Goal: Task Accomplishment & Management: Complete application form

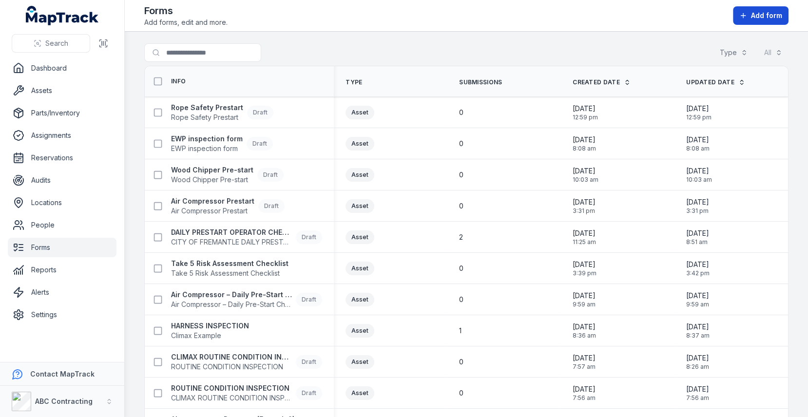
click at [758, 16] on span "Add form" at bounding box center [766, 16] width 31 height 10
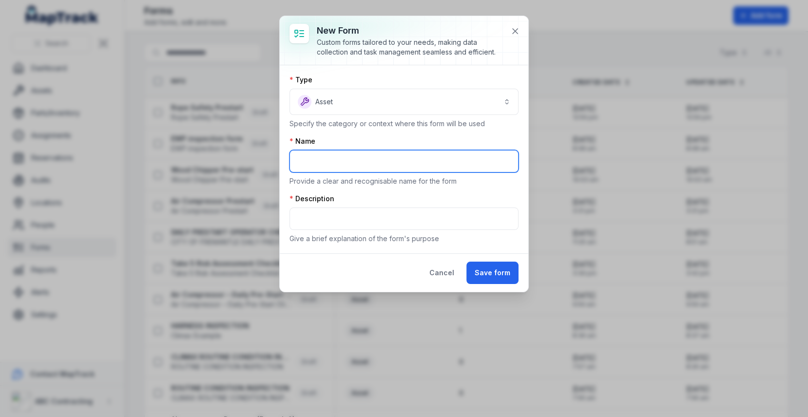
click at [337, 158] on input "text" at bounding box center [403, 161] width 229 height 22
type input "*"
click at [340, 162] on input "**********" at bounding box center [403, 161] width 229 height 22
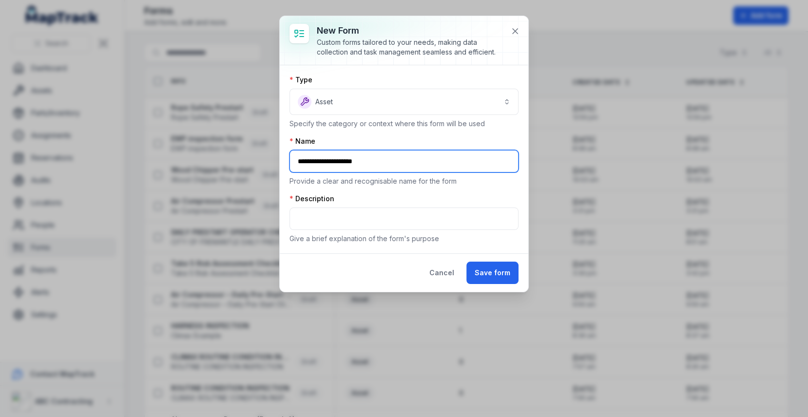
type input "**********"
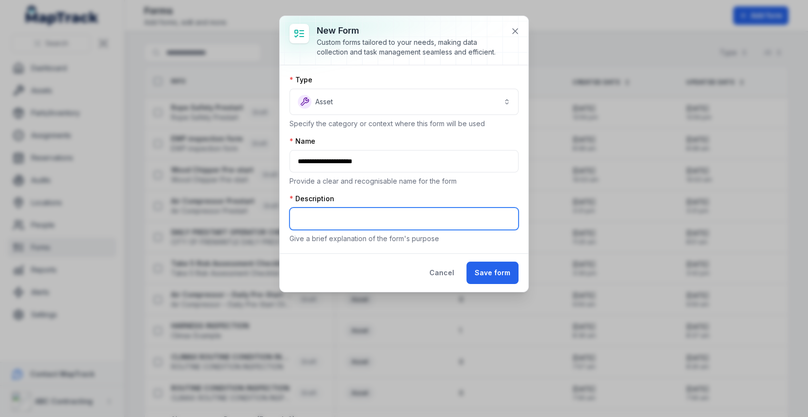
click at [333, 219] on input "text" at bounding box center [403, 219] width 229 height 22
paste input "**********"
type input "**********"
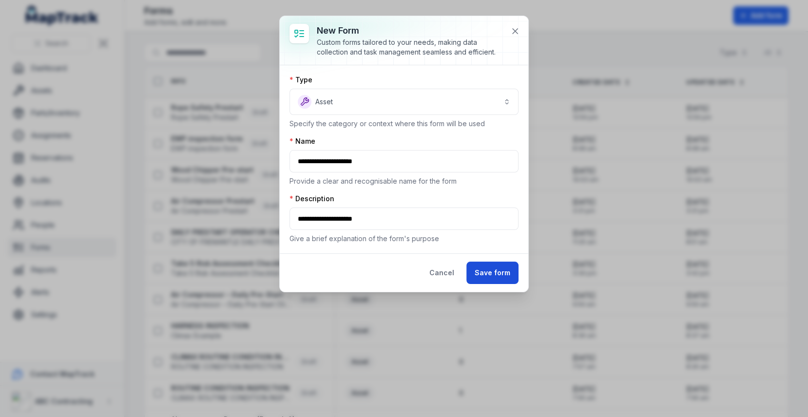
click at [483, 271] on button "Save form" at bounding box center [492, 273] width 52 height 22
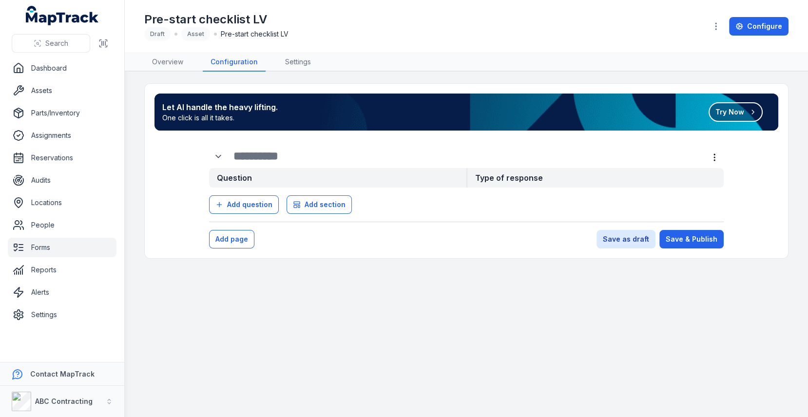
click at [760, 117] on button "Try Now" at bounding box center [736, 111] width 54 height 19
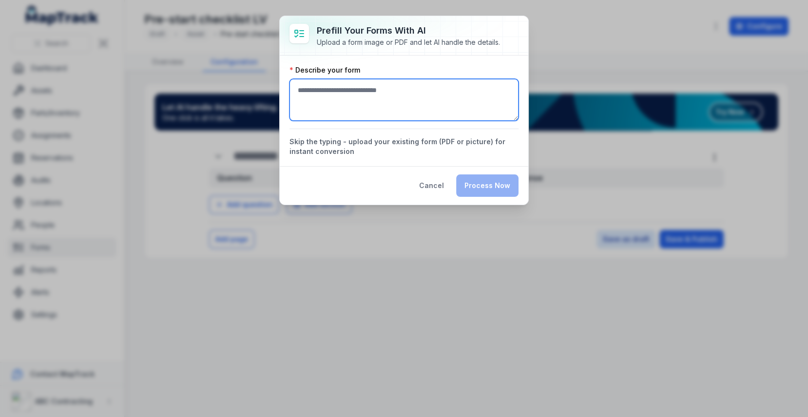
click at [400, 115] on textarea ":r1e:-form-item-label" at bounding box center [403, 100] width 229 height 42
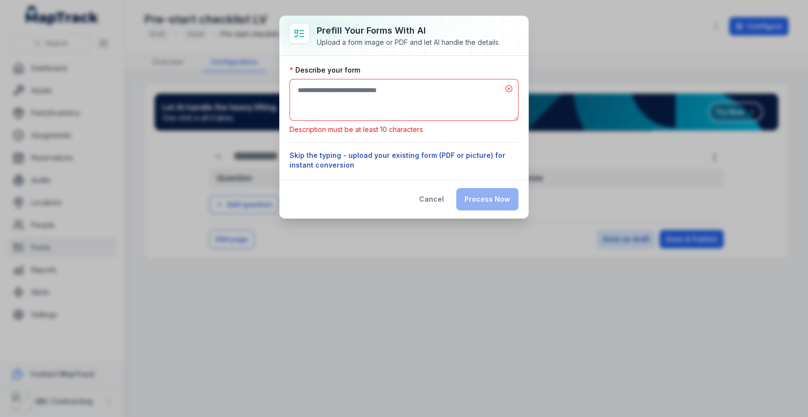
click at [366, 151] on button "Skip the typing - upload your existing form (PDF or picture) for instant conver…" at bounding box center [403, 160] width 229 height 19
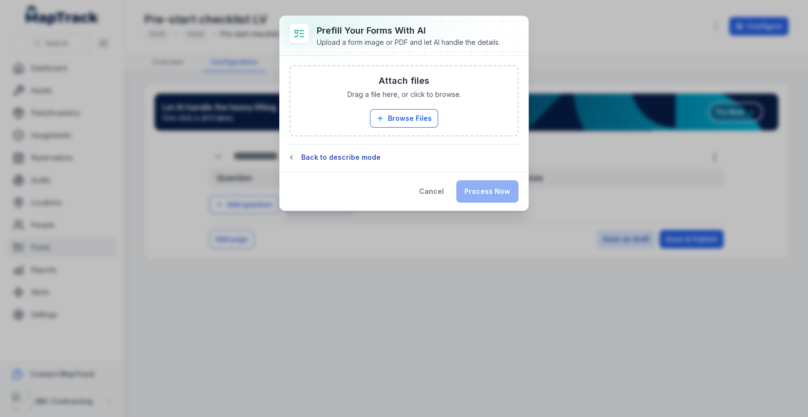
click at [340, 155] on button "Back to describe mode" at bounding box center [403, 158] width 229 height 10
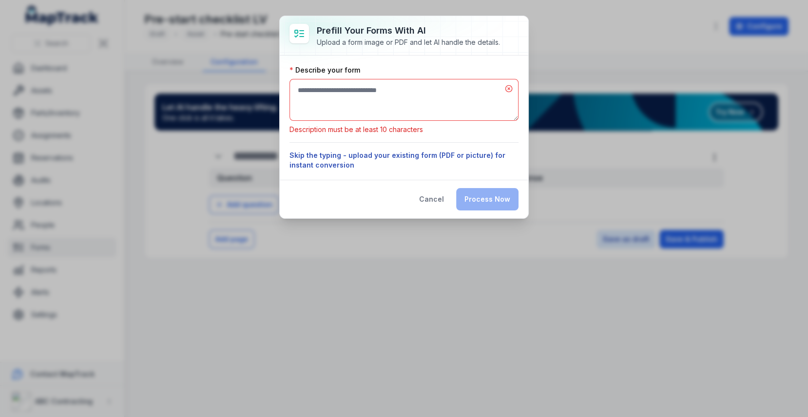
click at [366, 154] on button "Skip the typing - upload your existing form (PDF or picture) for instant conver…" at bounding box center [403, 160] width 229 height 19
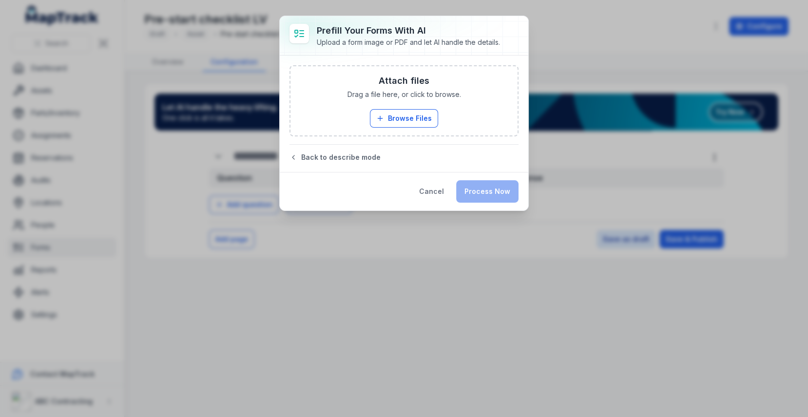
click at [386, 127] on div "Attach files Drag a file here, or click to browse. Browse Files Take Photos" at bounding box center [403, 100] width 227 height 69
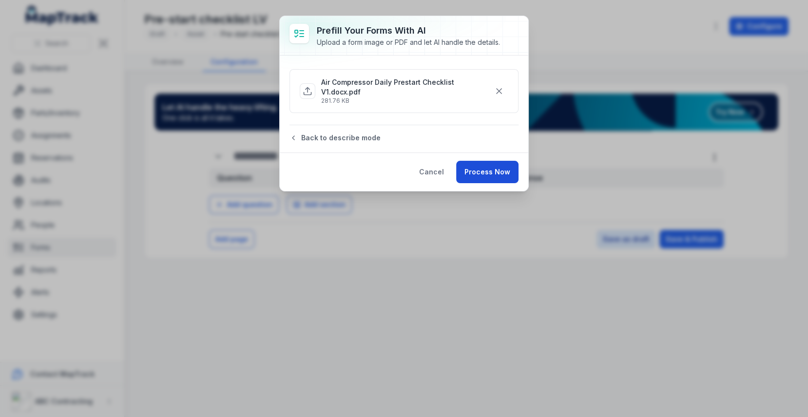
click at [515, 169] on button "Process Now" at bounding box center [487, 172] width 62 height 22
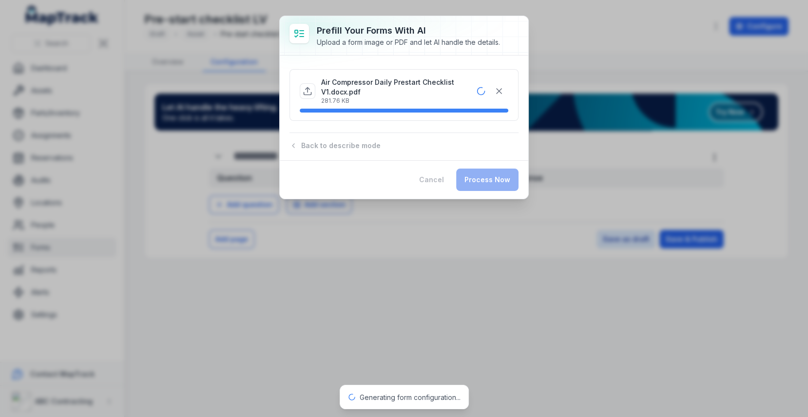
click at [404, 74] on div "Air Compressor Daily Prestart Checklist V1.docx.pdf 281.76 KB" at bounding box center [404, 95] width 209 height 43
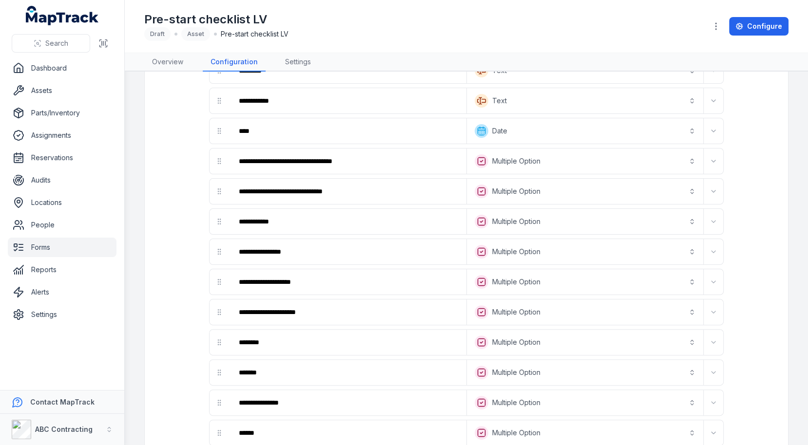
scroll to position [255, 0]
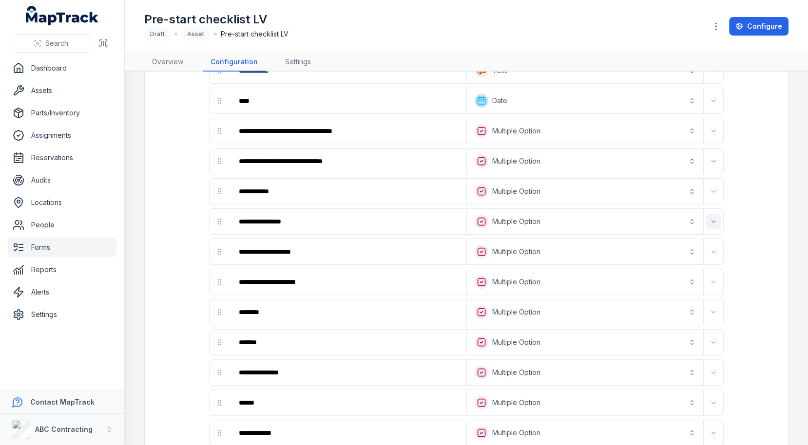
click at [712, 218] on icon "Expand" at bounding box center [714, 222] width 8 height 8
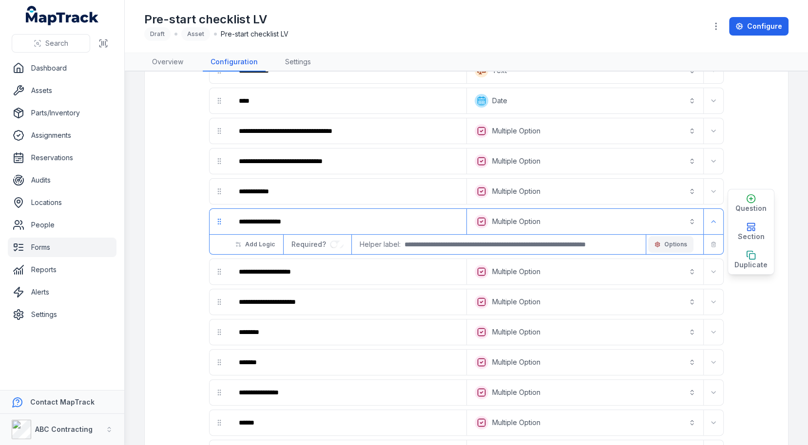
click at [681, 241] on span "Options" at bounding box center [675, 245] width 23 height 8
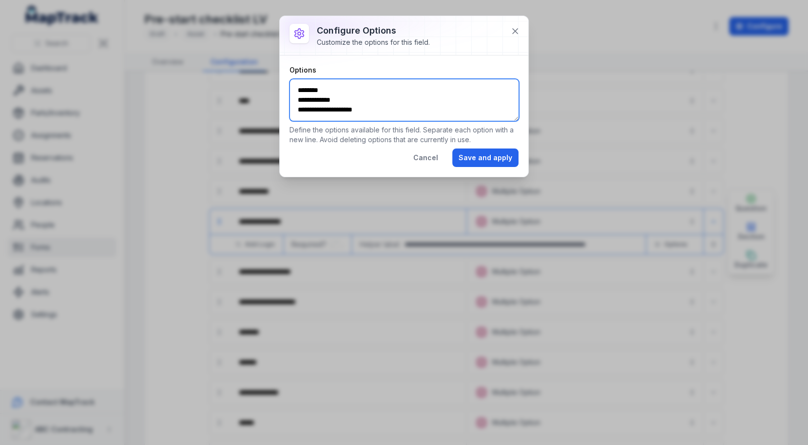
drag, startPoint x: 388, startPoint y: 113, endPoint x: 276, endPoint y: 81, distance: 116.0
click at [276, 81] on div "**********" at bounding box center [404, 222] width 808 height 445
click at [388, 108] on textarea "**********" at bounding box center [404, 100] width 230 height 42
click at [515, 30] on icon at bounding box center [515, 31] width 5 height 5
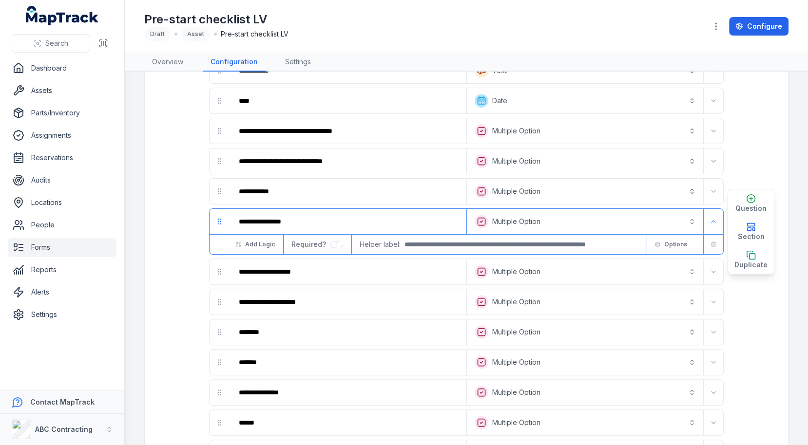
scroll to position [0, 0]
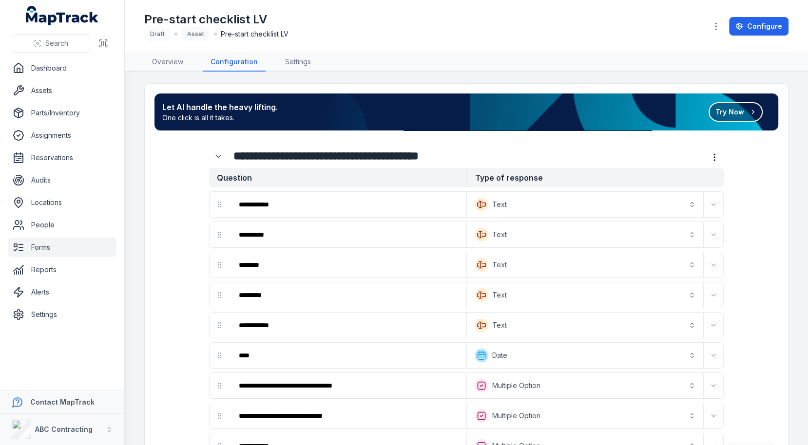
click at [740, 113] on button "Try Now" at bounding box center [736, 111] width 54 height 19
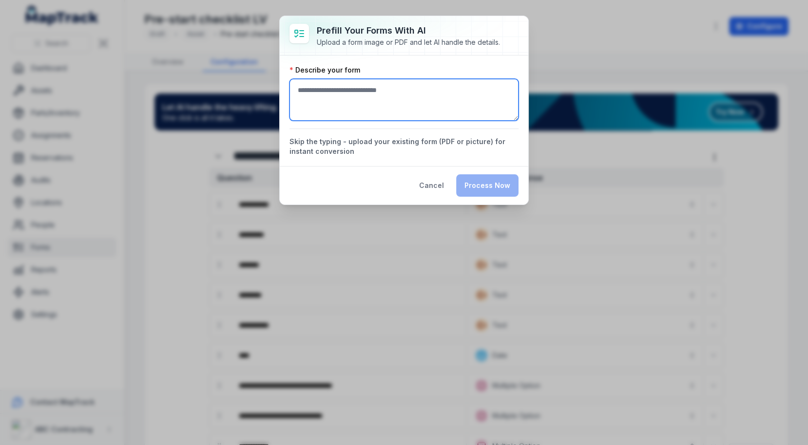
click at [441, 114] on textarea ":r9h:-form-item-label" at bounding box center [403, 100] width 229 height 42
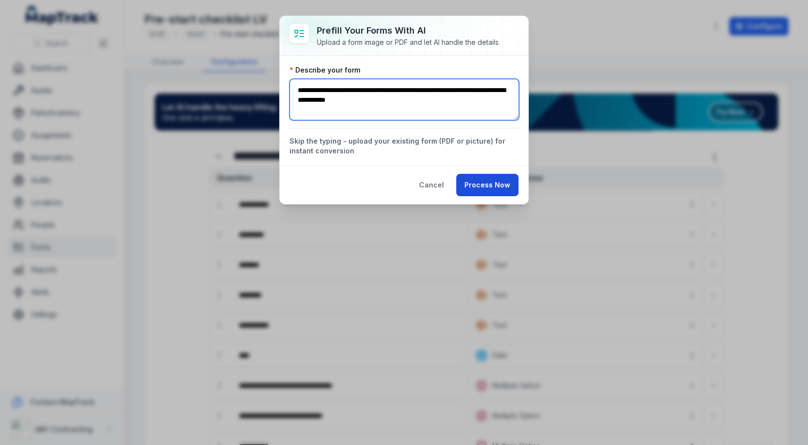
type textarea "**********"
click at [500, 189] on button "Process Now" at bounding box center [487, 185] width 62 height 22
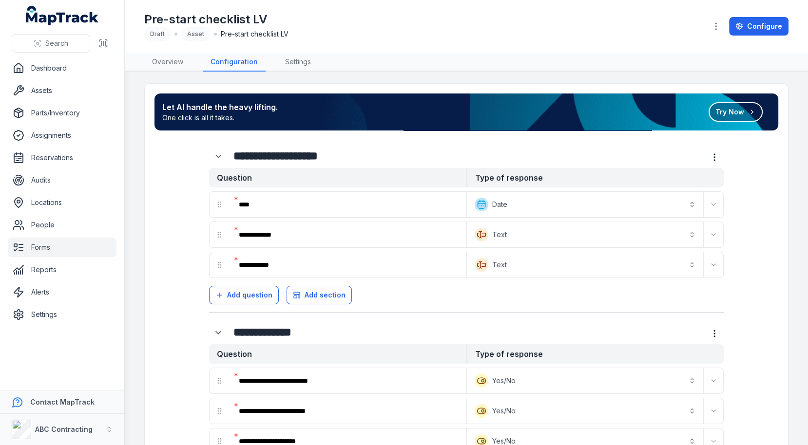
click at [221, 18] on h1 "Pre-start checklist LV" at bounding box center [216, 20] width 144 height 16
click at [343, 31] on div "Pre-start checklist LV Draft Asset Pre-start checklist LV" at bounding box center [421, 26] width 555 height 29
click at [489, 55] on nav "Overview Configuration Settings" at bounding box center [466, 62] width 644 height 19
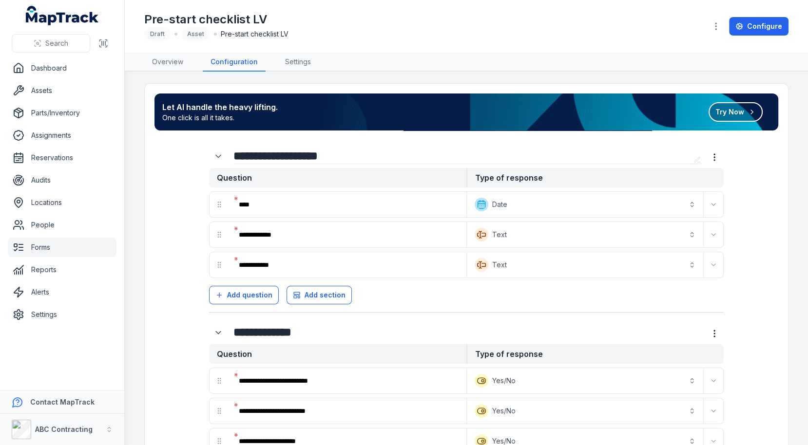
click at [444, 150] on input "**********" at bounding box center [461, 156] width 456 height 16
click at [151, 156] on div "**********" at bounding box center [466, 451] width 643 height 734
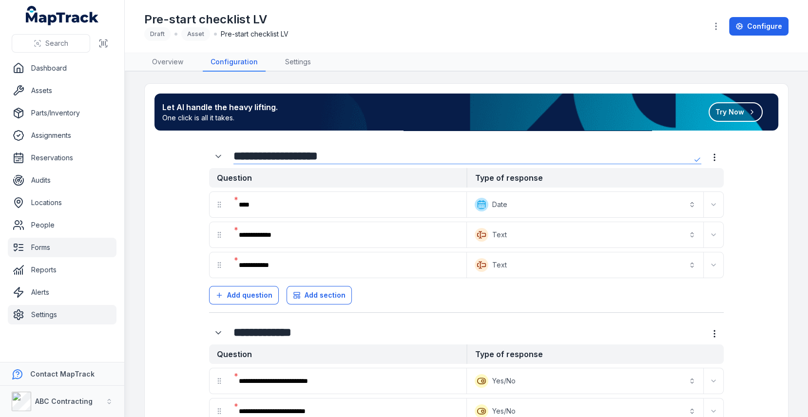
click at [55, 321] on link "Settings" at bounding box center [62, 314] width 109 height 19
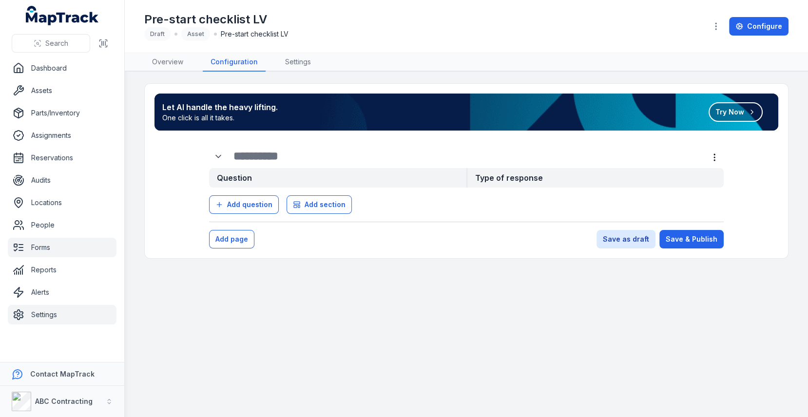
click at [33, 307] on link "Settings" at bounding box center [62, 314] width 109 height 19
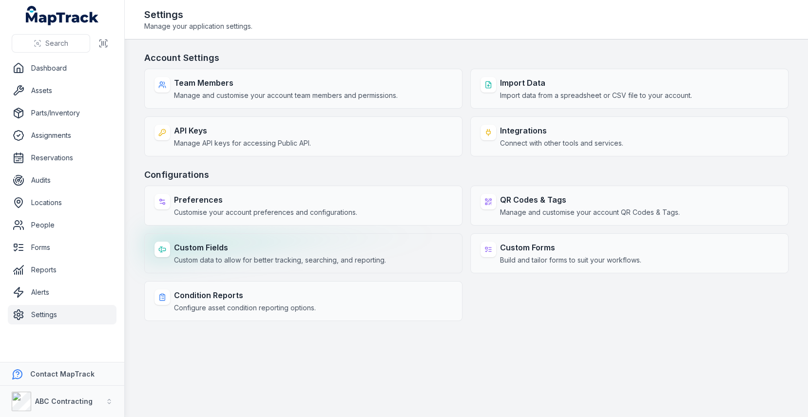
click at [232, 250] on strong "Custom Fields" at bounding box center [280, 248] width 212 height 12
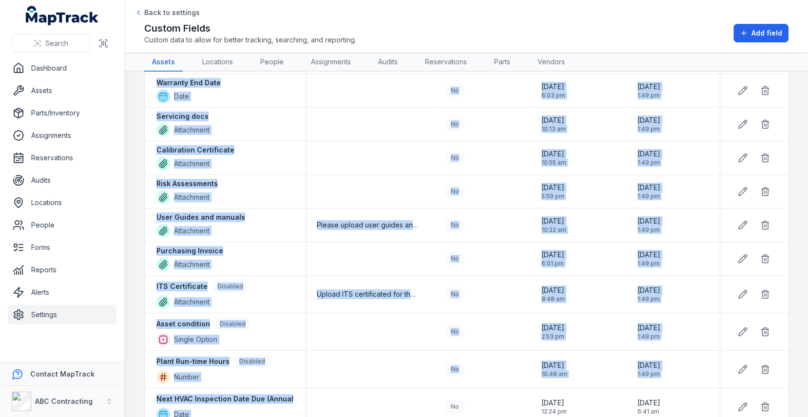
drag, startPoint x: 290, startPoint y: 153, endPoint x: 408, endPoint y: 415, distance: 287.3
click at [408, 415] on tbody "Status Multiple Option No [DATE] 8:52 am [DATE] 7:01 pm Asset Number Text No [D…" at bounding box center [466, 128] width 643 height 1253
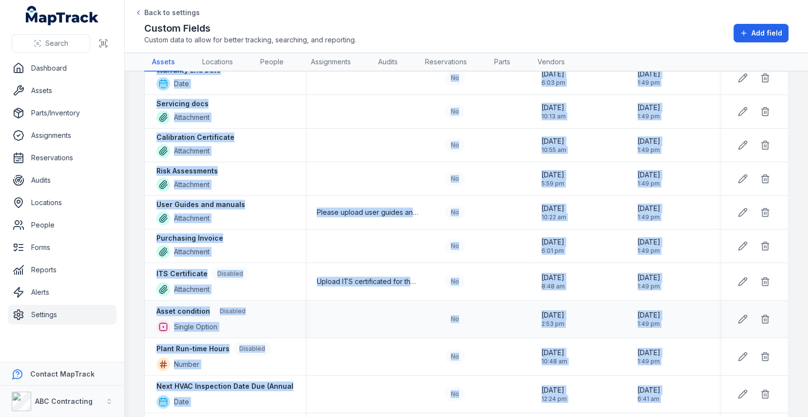
click at [394, 307] on td at bounding box center [369, 320] width 128 height 38
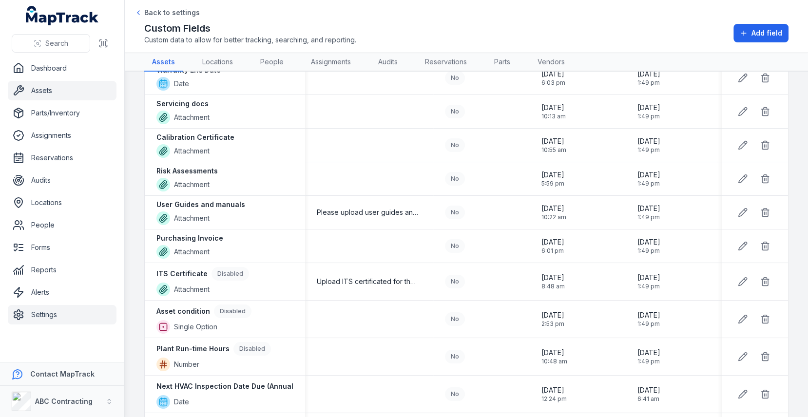
click at [69, 92] on link "Assets" at bounding box center [62, 90] width 109 height 19
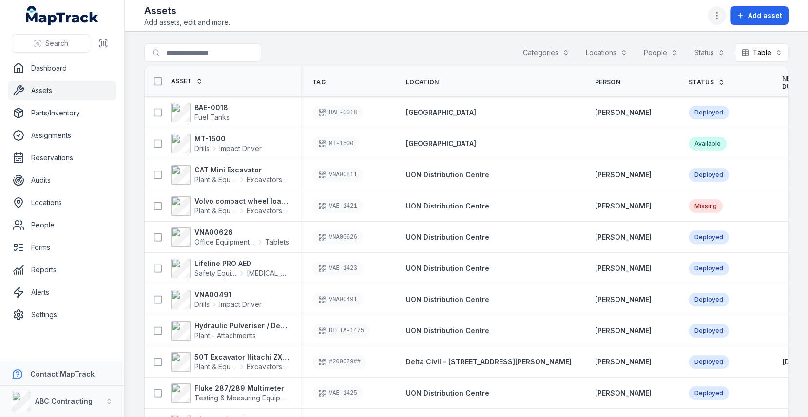
click at [714, 22] on button "button" at bounding box center [717, 15] width 19 height 19
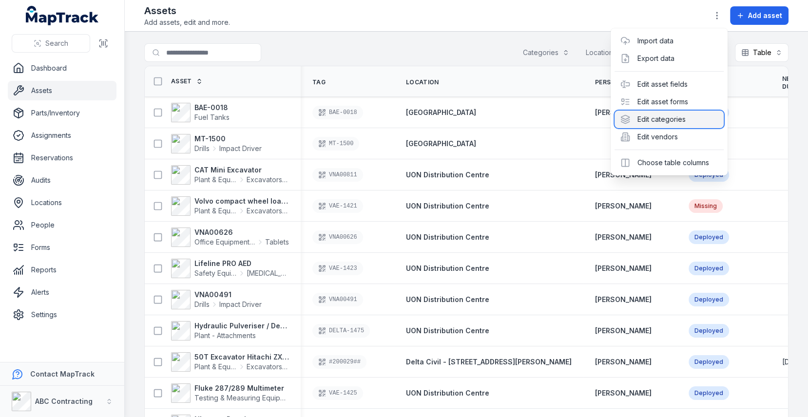
click at [680, 114] on div "Edit categories" at bounding box center [669, 120] width 109 height 18
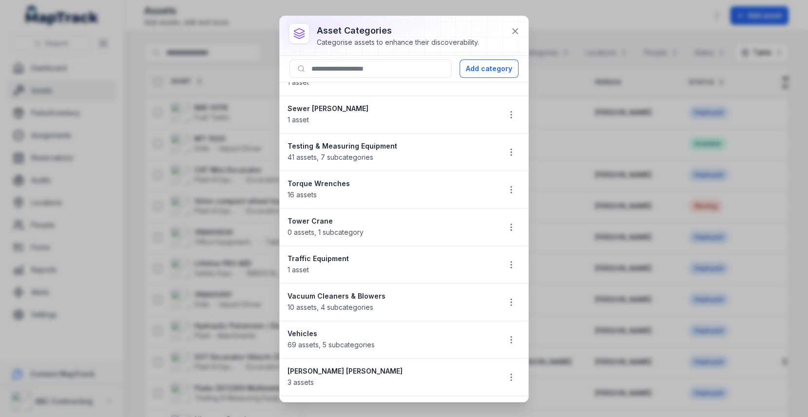
scroll to position [1496, 0]
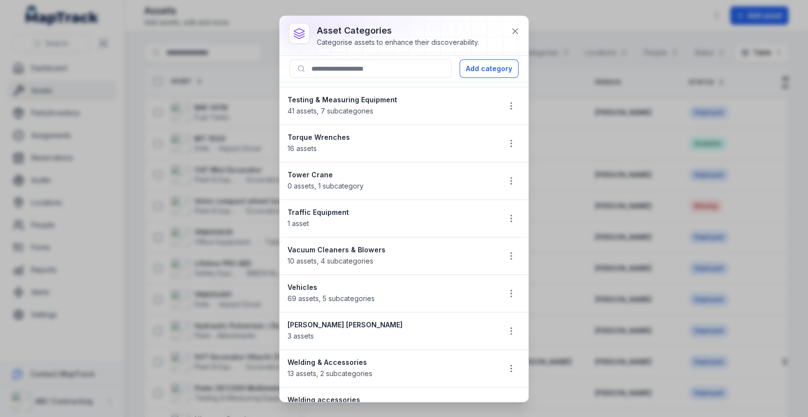
click at [324, 283] on strong "Vehicles" at bounding box center [390, 288] width 205 height 10
click at [346, 257] on span "10 assets , 4 subcategories" at bounding box center [331, 261] width 86 height 8
click at [348, 245] on div "Vacuum Cleaners & Blowers 10 assets , 4 subcategories" at bounding box center [390, 255] width 205 height 21
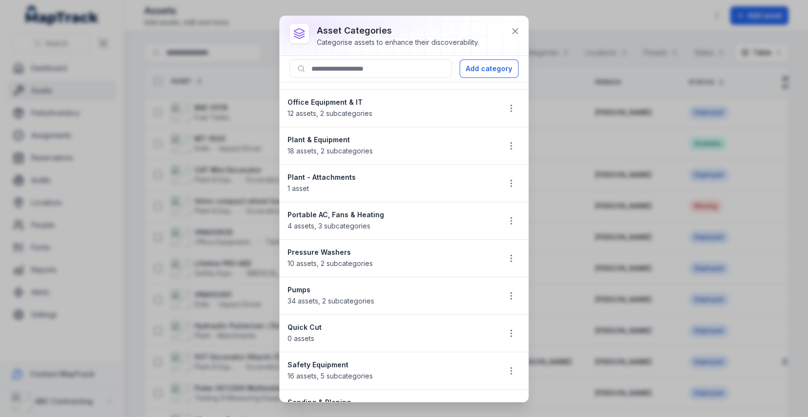
scroll to position [777, 0]
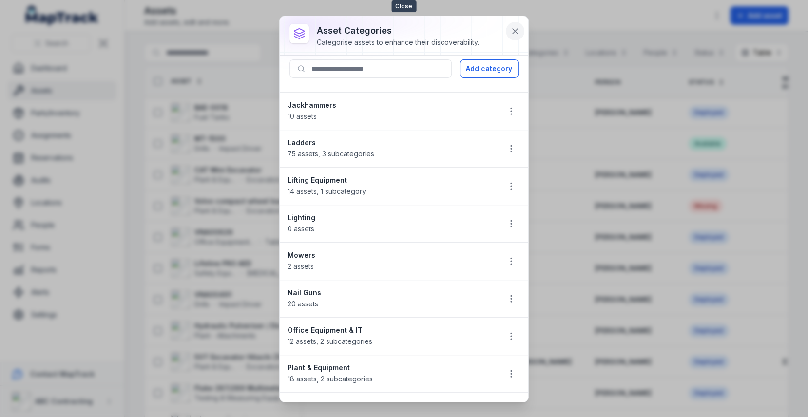
click at [517, 32] on icon at bounding box center [515, 31] width 5 height 5
